Goal: Task Accomplishment & Management: Manage account settings

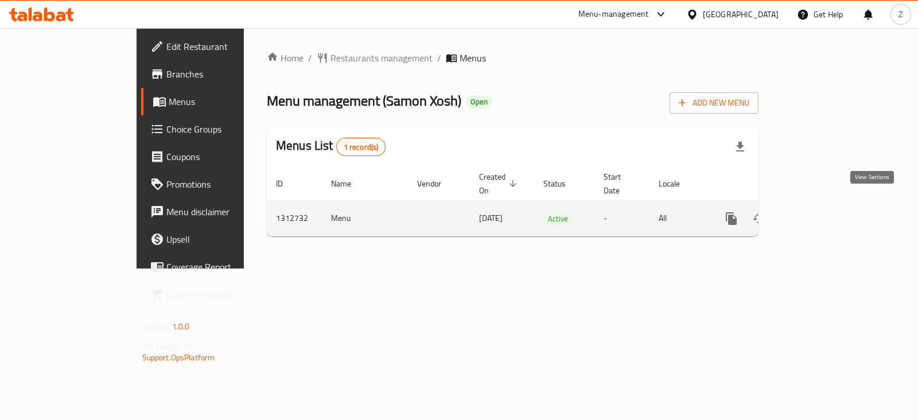
click at [821, 212] on icon "enhanced table" at bounding box center [814, 219] width 14 height 14
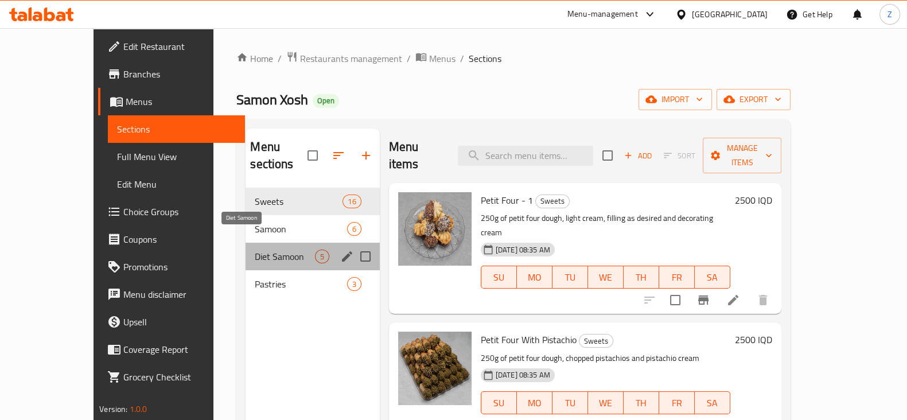
click at [255, 250] on span "Diet Samoon" at bounding box center [285, 257] width 60 height 14
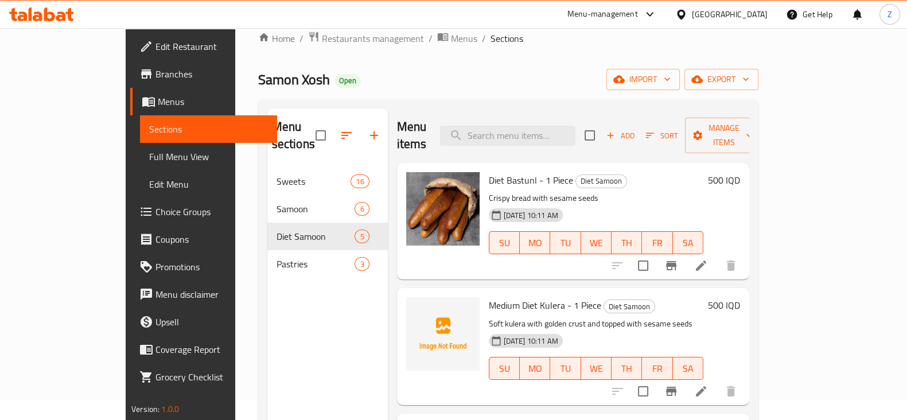
scroll to position [17, 0]
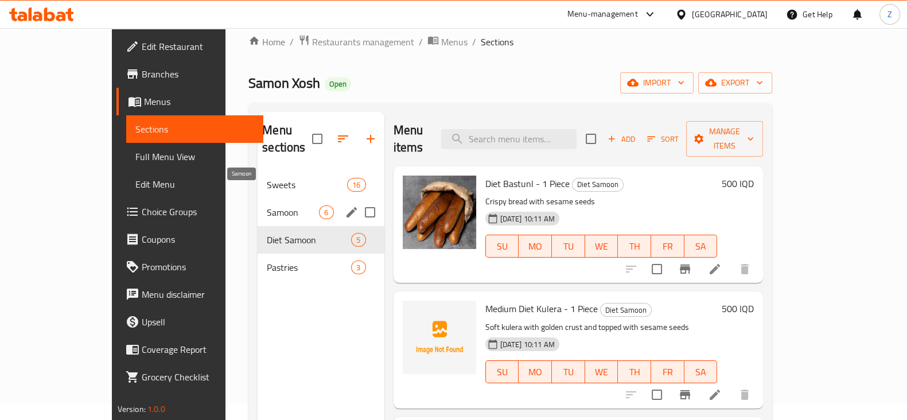
click at [267, 205] on span "Samoon" at bounding box center [293, 212] width 52 height 14
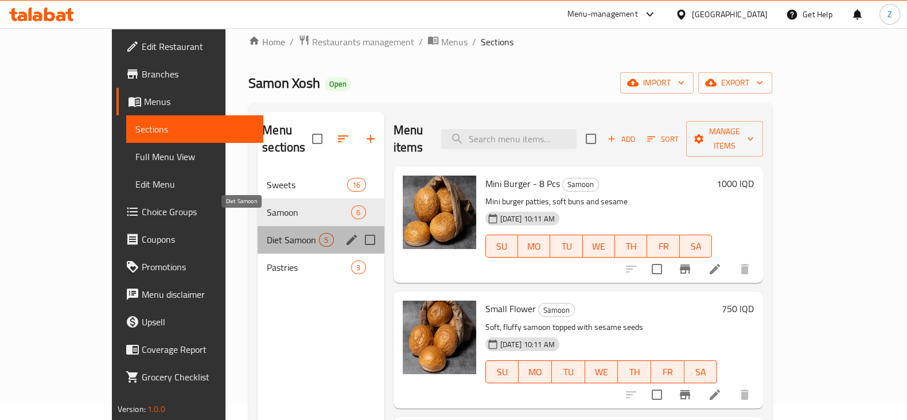
click at [267, 233] on span "Diet Samoon" at bounding box center [293, 240] width 52 height 14
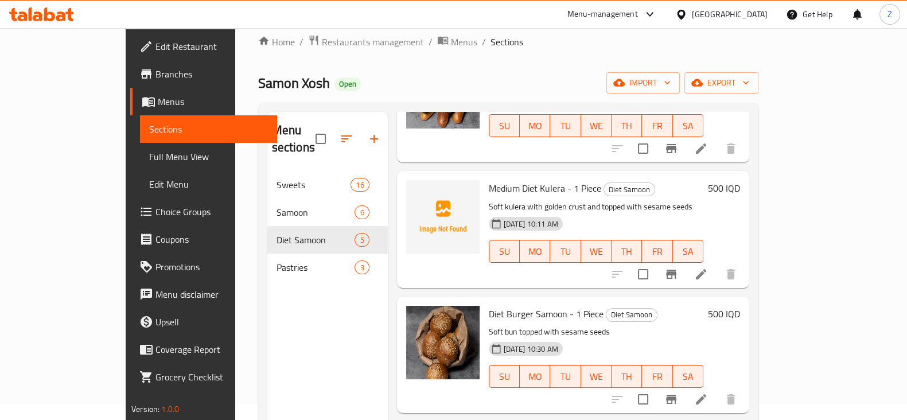
scroll to position [143, 0]
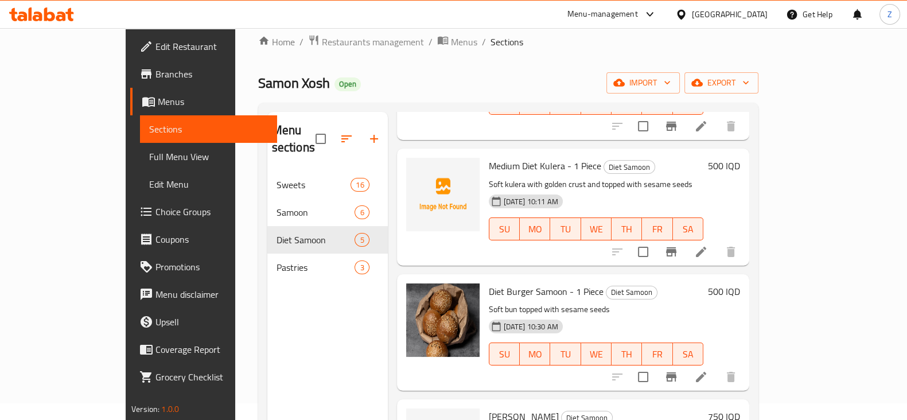
click at [740, 283] on h6 "500 IQD" at bounding box center [724, 291] width 32 height 16
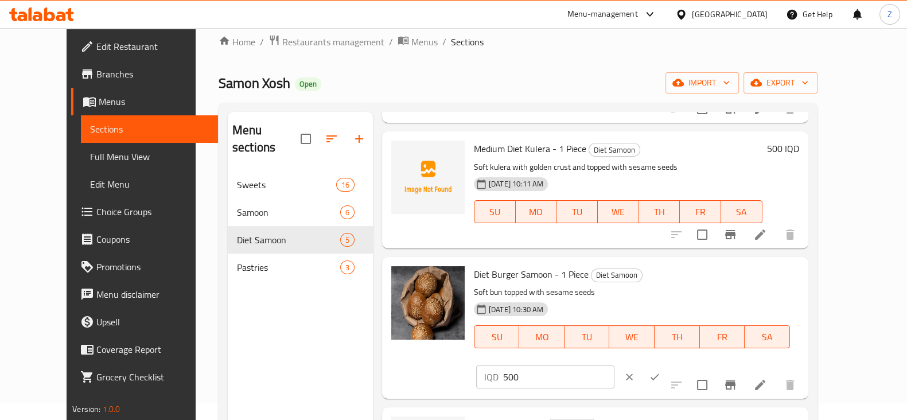
click at [615, 366] on input "500" at bounding box center [558, 377] width 111 height 23
type input "250"
click at [660, 371] on icon "ok" at bounding box center [654, 376] width 11 height 11
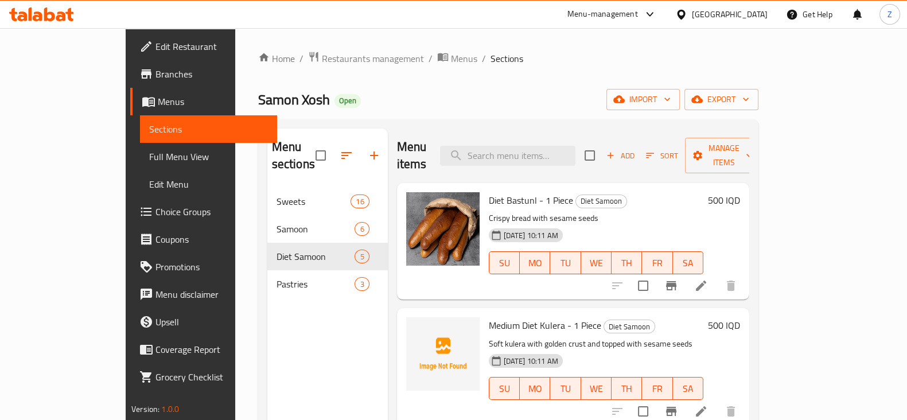
scroll to position [0, 0]
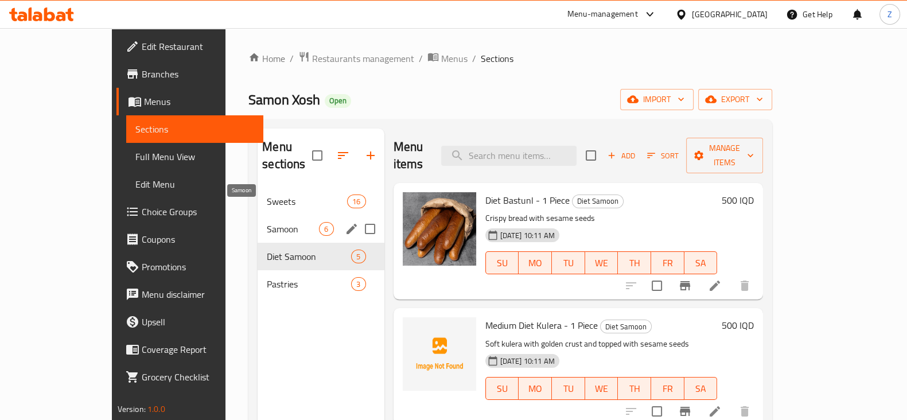
click at [267, 222] on span "Samoon" at bounding box center [293, 229] width 52 height 14
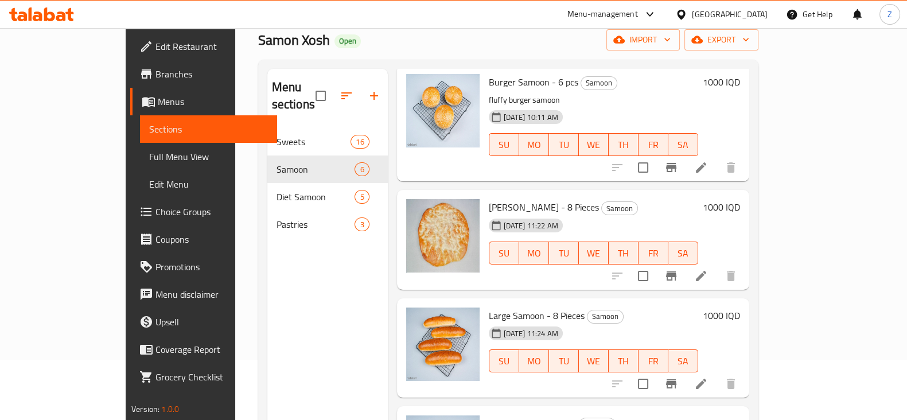
scroll to position [161, 0]
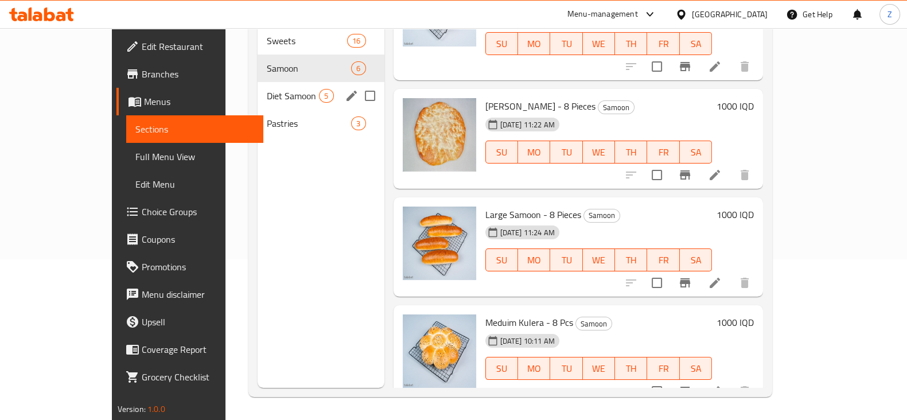
click at [267, 89] on span "Diet Samoon" at bounding box center [293, 96] width 52 height 14
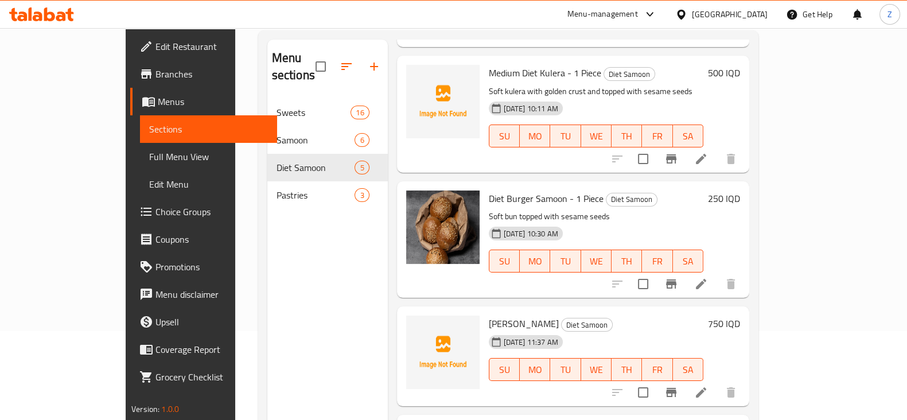
scroll to position [71, 0]
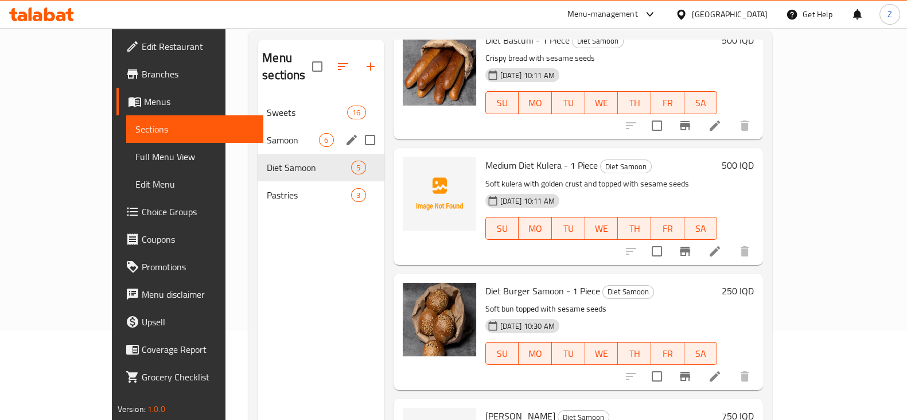
click at [265, 130] on div "Samoon 6" at bounding box center [321, 140] width 126 height 28
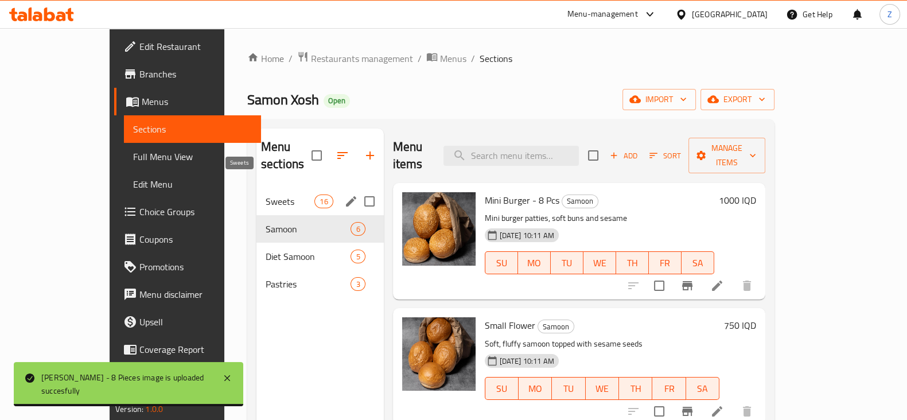
click at [266, 195] on span "Sweets" at bounding box center [290, 202] width 49 height 14
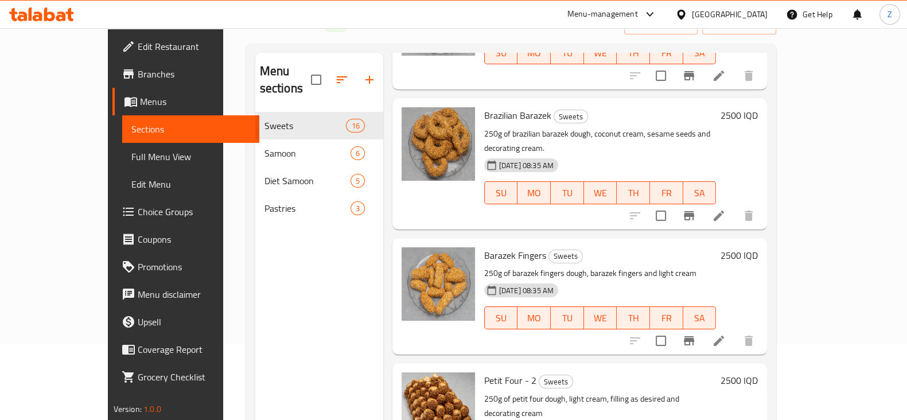
scroll to position [161, 0]
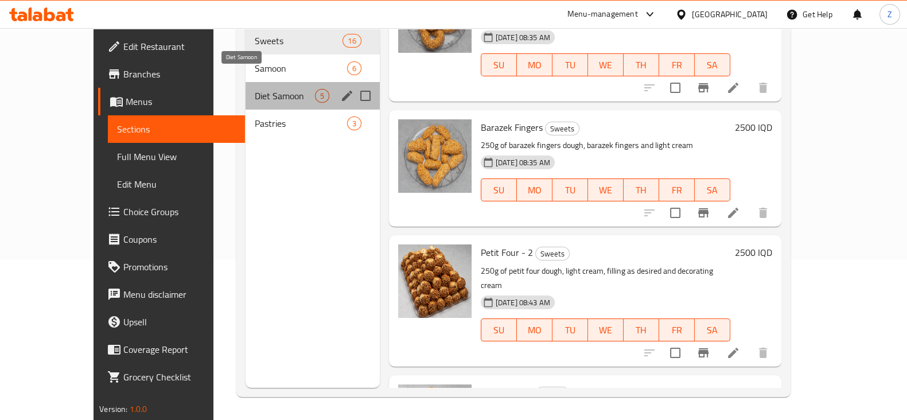
click at [255, 89] on span "Diet Samoon" at bounding box center [285, 96] width 60 height 14
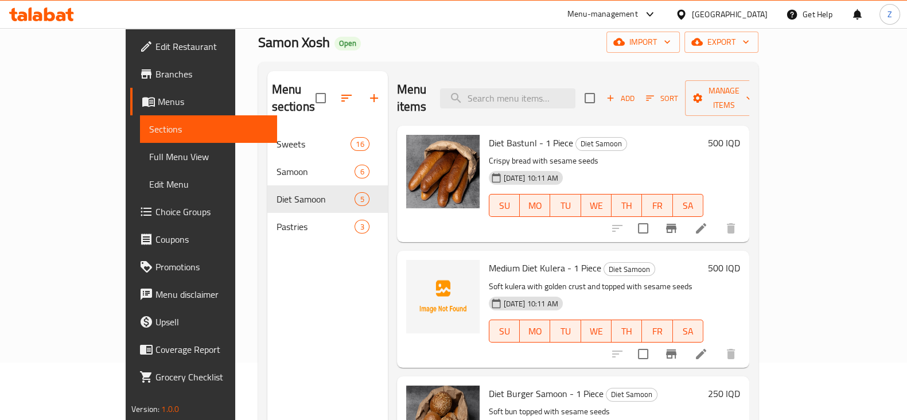
scroll to position [17, 0]
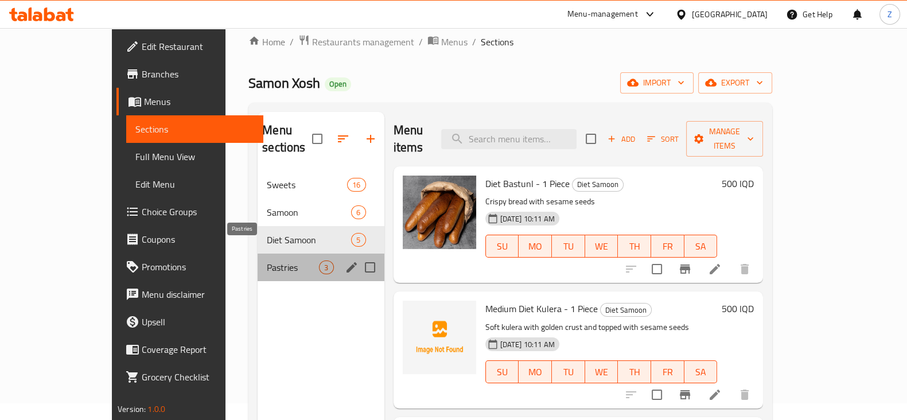
click at [267, 261] on span "Pastries" at bounding box center [293, 268] width 52 height 14
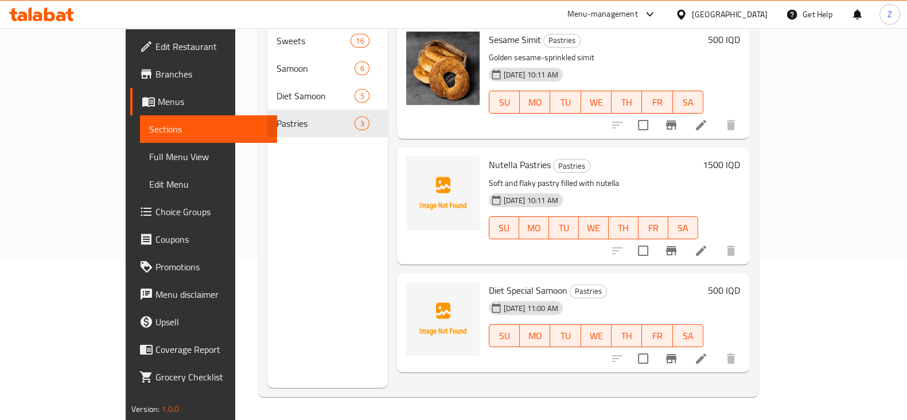
scroll to position [89, 0]
